Goal: Information Seeking & Learning: Check status

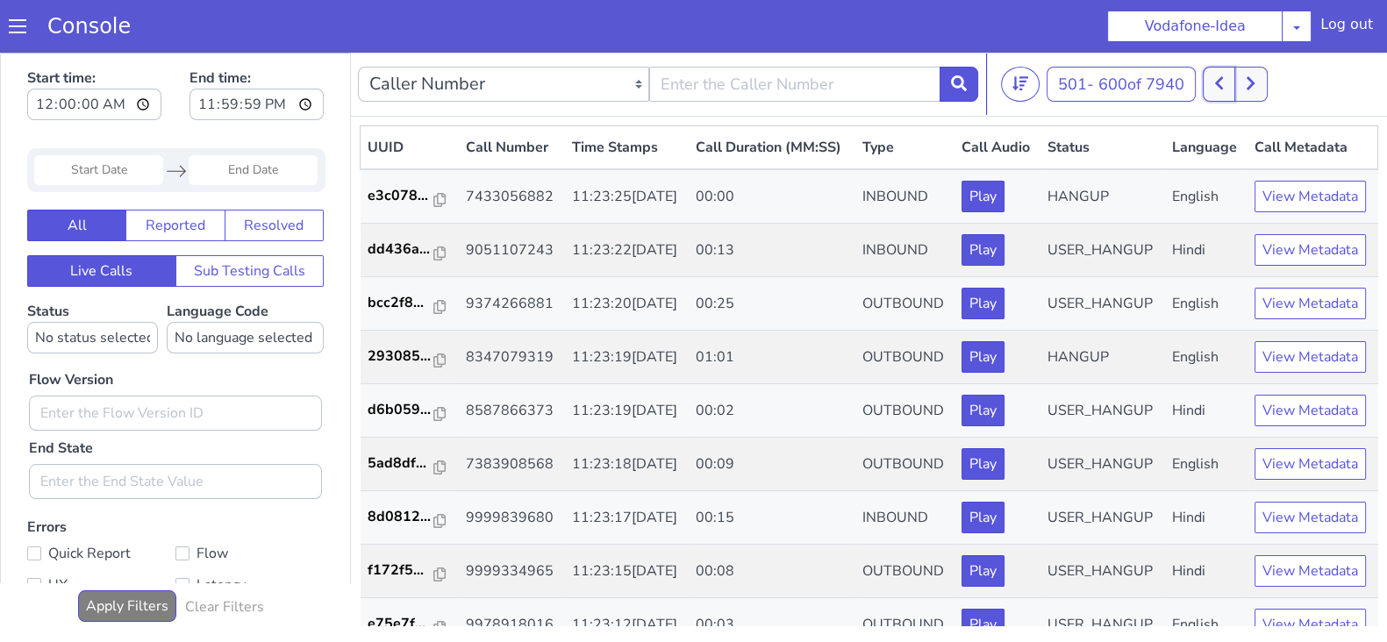
click at [1234, 89] on button at bounding box center [1218, 84] width 32 height 35
click at [1259, 79] on button at bounding box center [1250, 84] width 32 height 35
click at [1266, 81] on button at bounding box center [1250, 84] width 32 height 35
click at [1223, 88] on icon at bounding box center [1219, 83] width 8 height 13
click at [1223, 68] on button at bounding box center [1218, 84] width 32 height 35
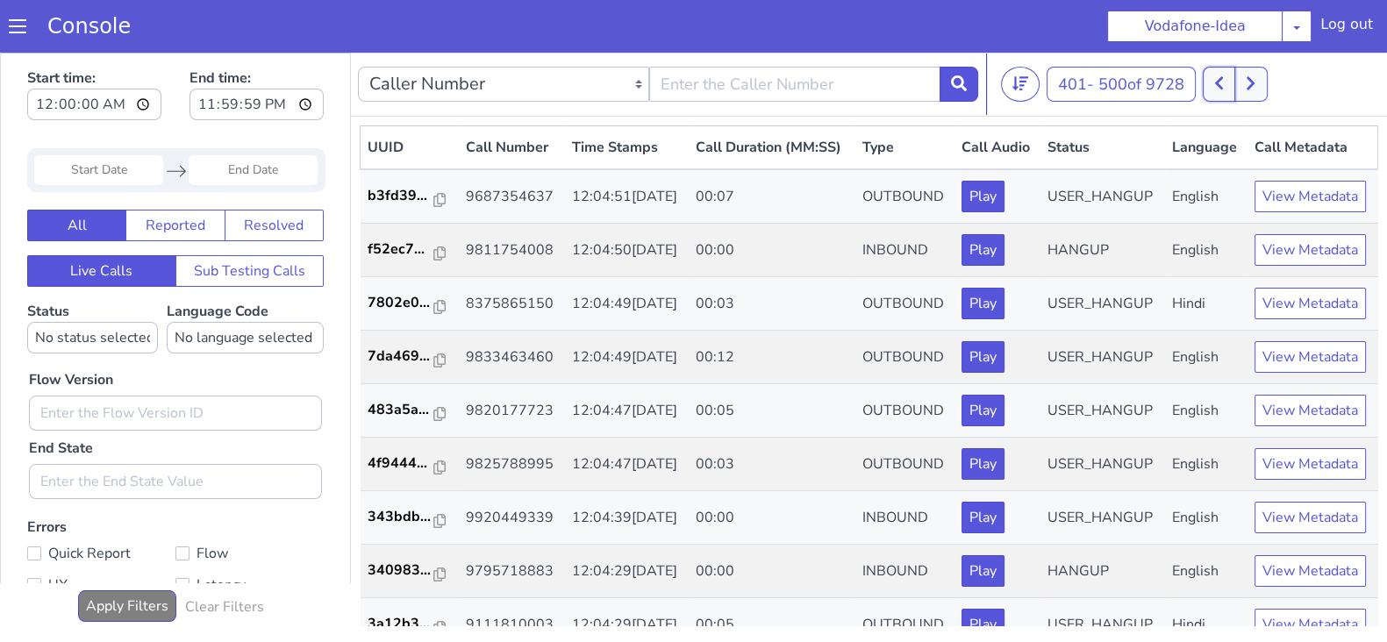
click at [1219, 84] on icon at bounding box center [1219, 83] width 8 height 13
